Goal: Task Accomplishment & Management: Manage account settings

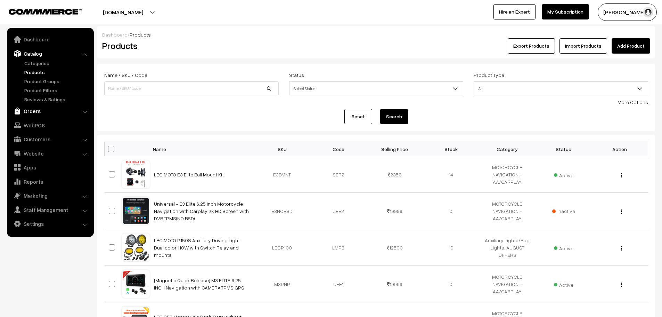
click at [36, 114] on link "Orders" at bounding box center [50, 111] width 83 height 13
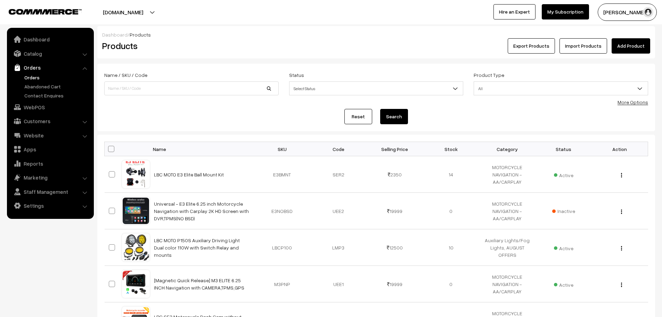
click at [34, 77] on link "Orders" at bounding box center [57, 77] width 69 height 7
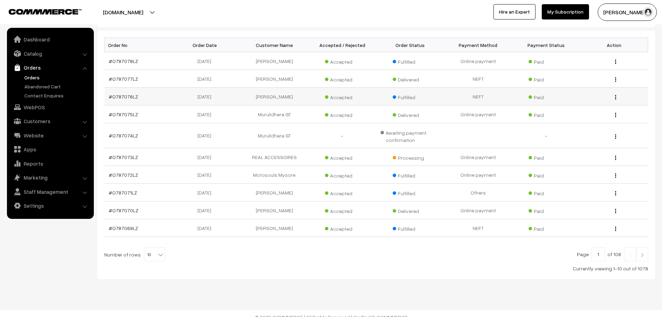
scroll to position [104, 0]
click at [122, 175] on link "#O787072LZ" at bounding box center [123, 174] width 29 height 6
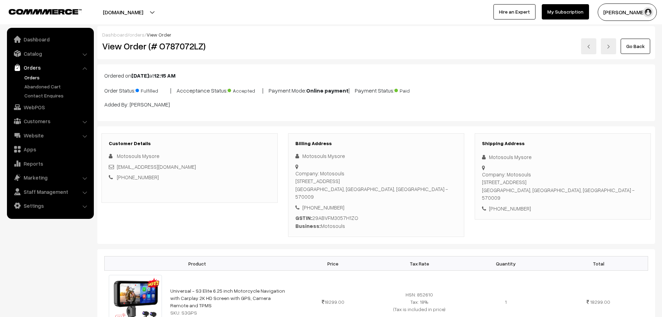
scroll to position [139, 0]
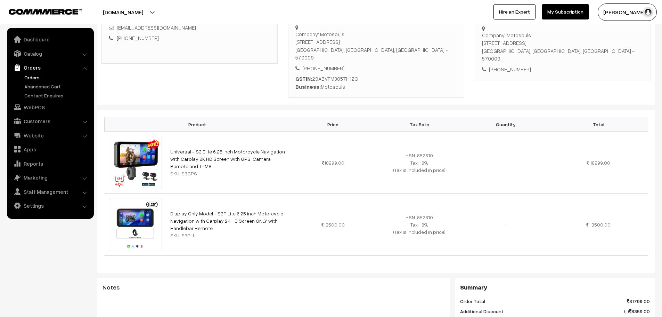
click at [150, 34] on div "+91 9535806223" at bounding box center [190, 38] width 162 height 8
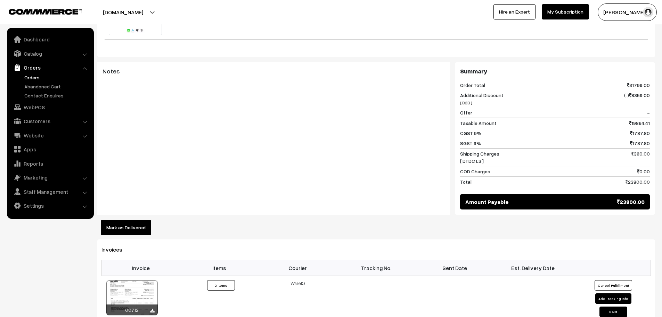
scroll to position [532, 0]
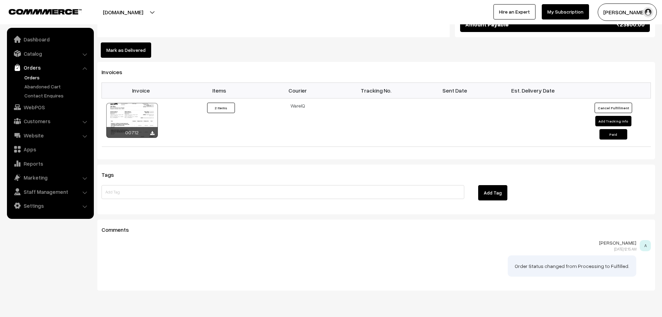
click at [37, 79] on link "Orders" at bounding box center [57, 77] width 69 height 7
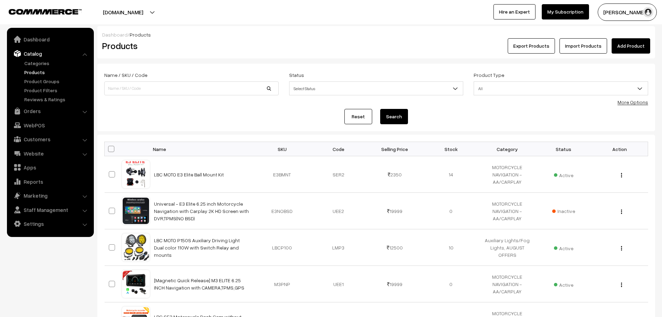
scroll to position [292, 0]
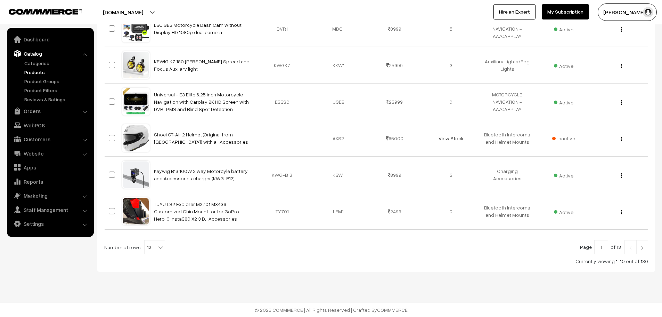
click at [36, 73] on link "Products" at bounding box center [57, 71] width 69 height 7
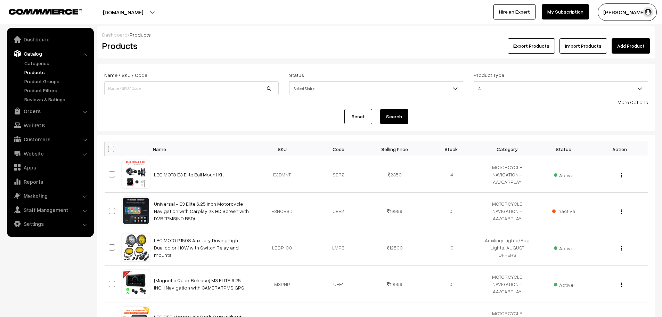
click at [525, 46] on button "Export Products" at bounding box center [531, 45] width 47 height 15
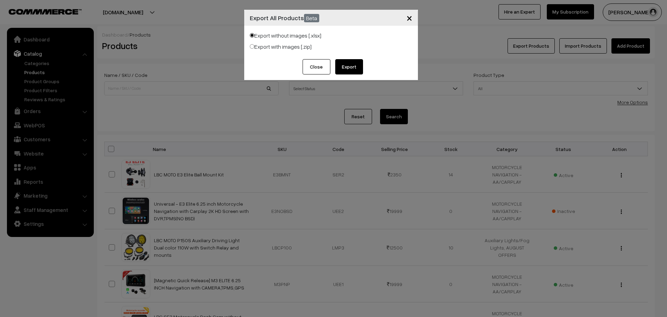
click at [351, 70] on button "Export" at bounding box center [349, 66] width 28 height 15
click at [327, 69] on button "Close" at bounding box center [317, 66] width 28 height 15
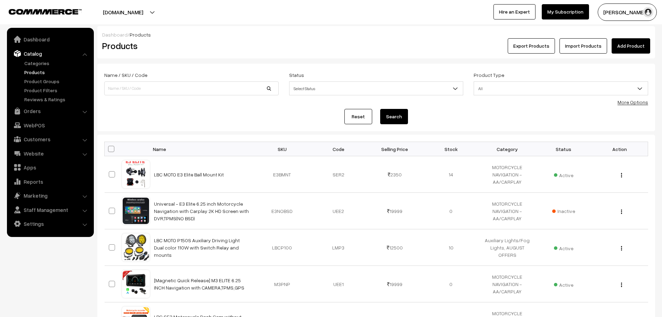
click at [505, 85] on span "All" at bounding box center [561, 88] width 174 height 12
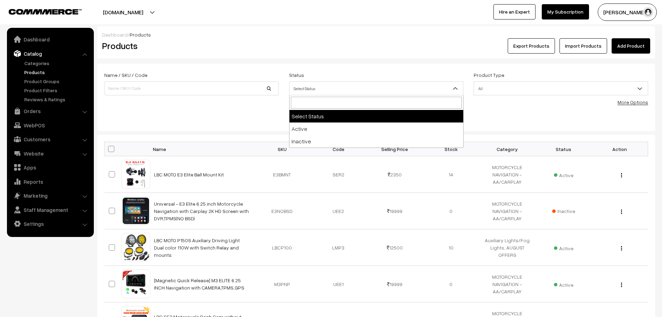
click at [416, 87] on span "Select Status" at bounding box center [376, 88] width 174 height 12
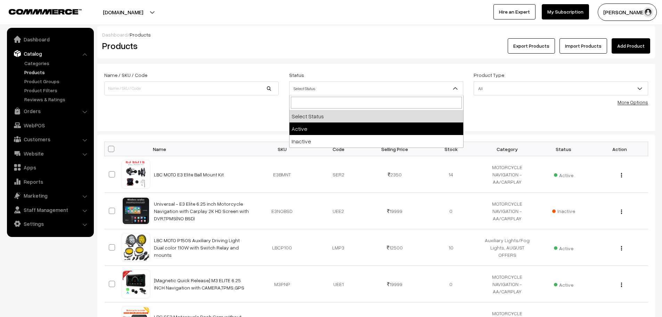
select select "active"
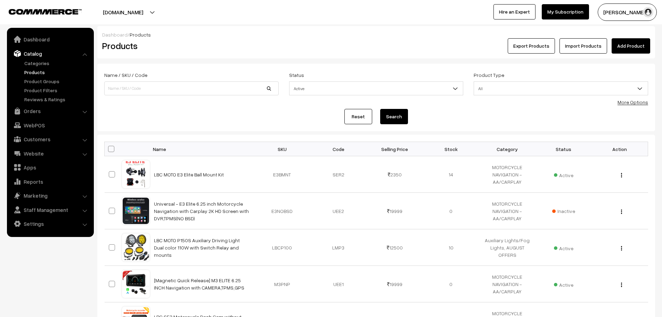
click at [402, 118] on button "Search" at bounding box center [394, 116] width 28 height 15
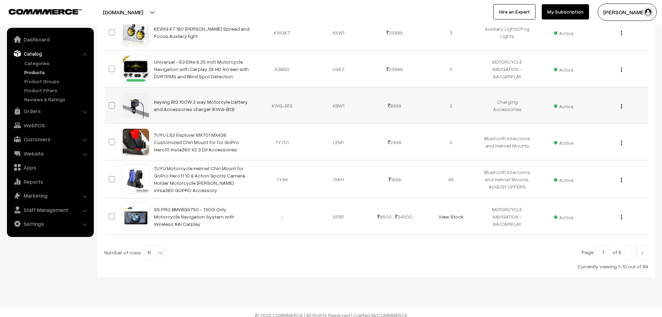
scroll to position [293, 0]
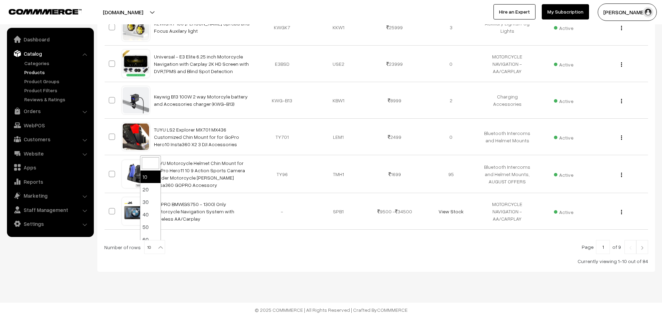
click at [157, 249] on b at bounding box center [160, 247] width 7 height 7
select select "100"
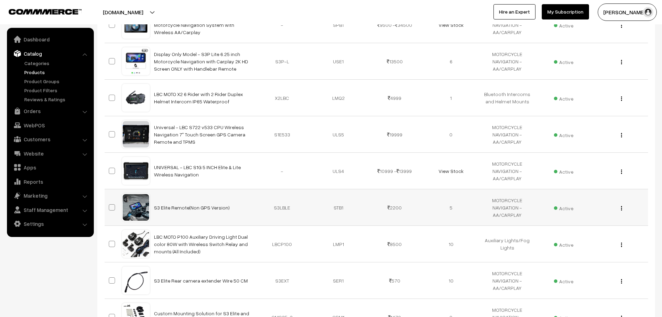
scroll to position [495, 0]
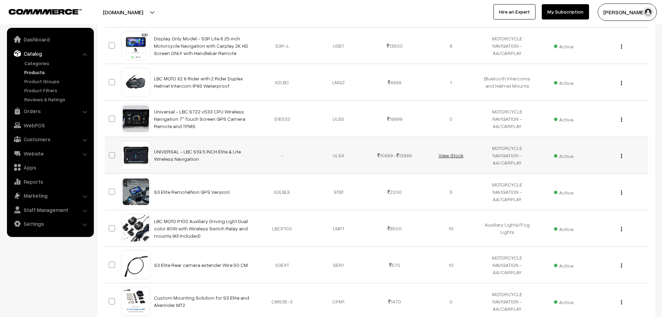
click at [449, 155] on link "View Stock" at bounding box center [451, 155] width 25 height 6
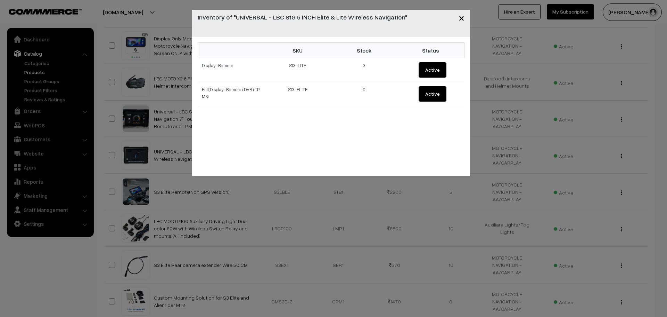
click at [459, 17] on span "×" at bounding box center [462, 17] width 6 height 13
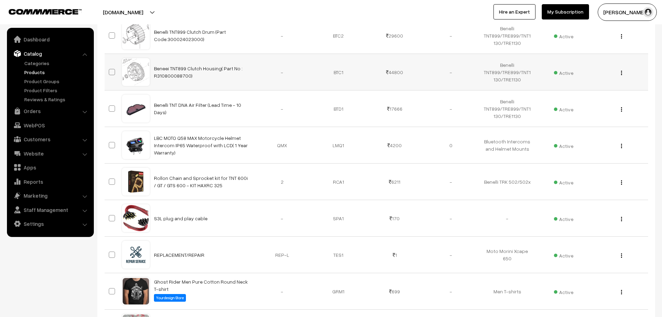
scroll to position [981, 0]
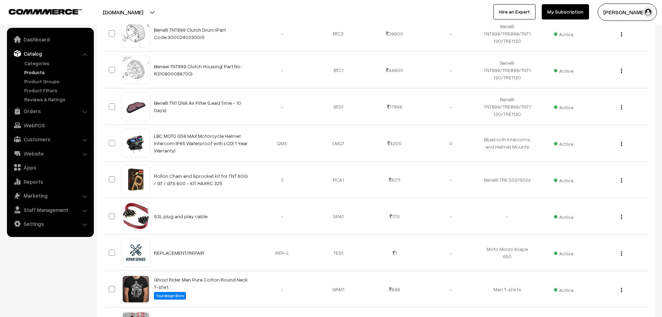
click at [36, 71] on link "Products" at bounding box center [57, 71] width 69 height 7
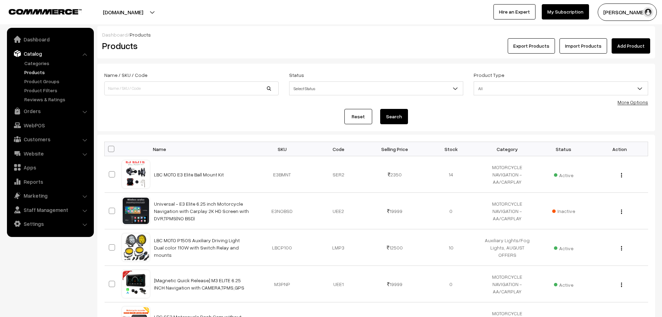
click at [41, 74] on link "Products" at bounding box center [57, 71] width 69 height 7
